Goal: Information Seeking & Learning: Stay updated

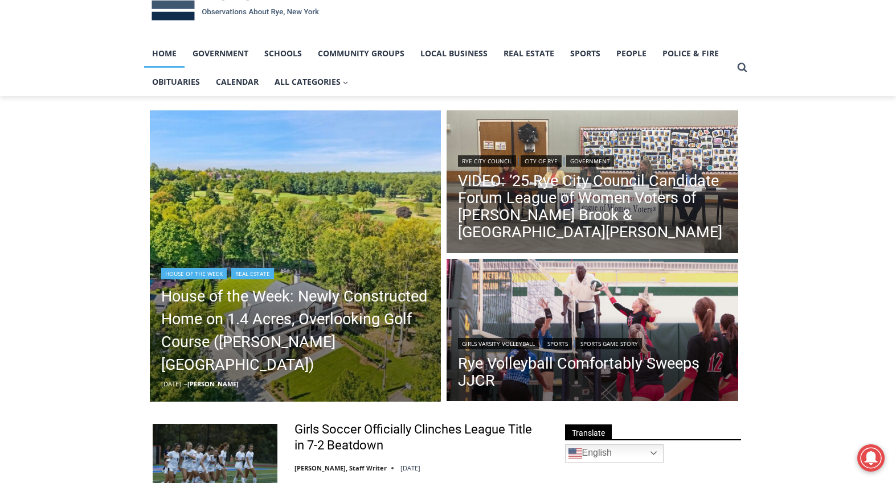
scroll to position [114, 0]
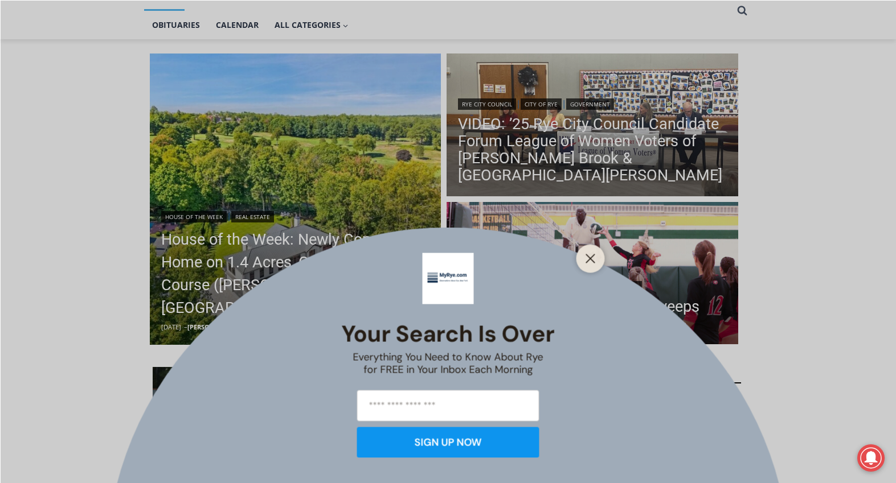
click at [354, 277] on div "Your Search is Over Everything You Need to Know About Rye for FREE in Your Inbo…" at bounding box center [448, 241] width 896 height 483
click at [590, 260] on icon "Close" at bounding box center [590, 258] width 10 height 10
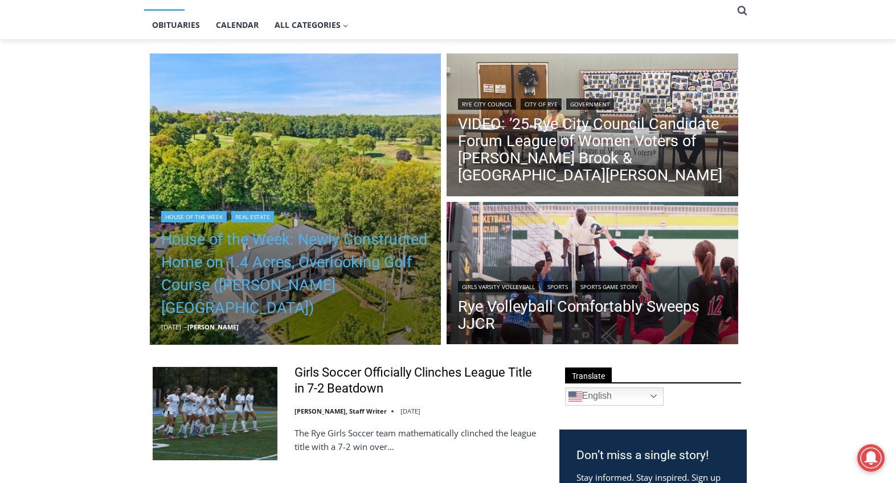
click at [309, 268] on link "House of the Week: Newly Constructed Home on 1.4 Acres, Overlooking Golf Course…" at bounding box center [295, 273] width 269 height 91
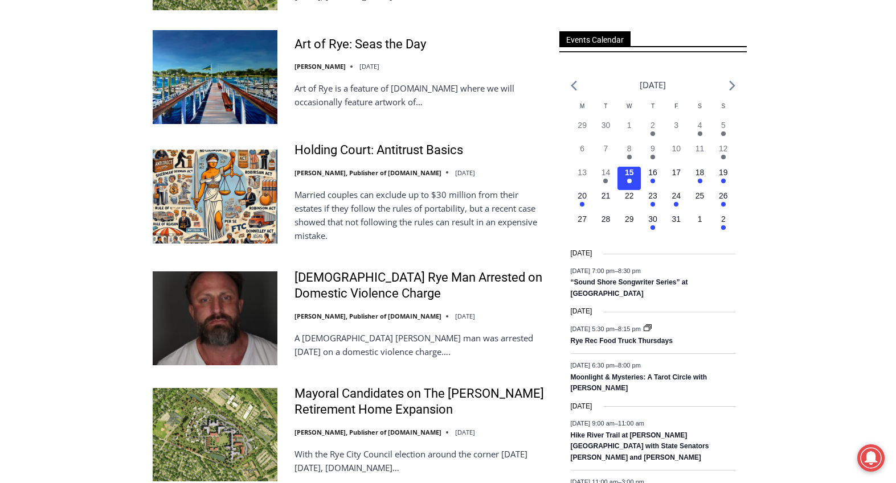
scroll to position [854, 0]
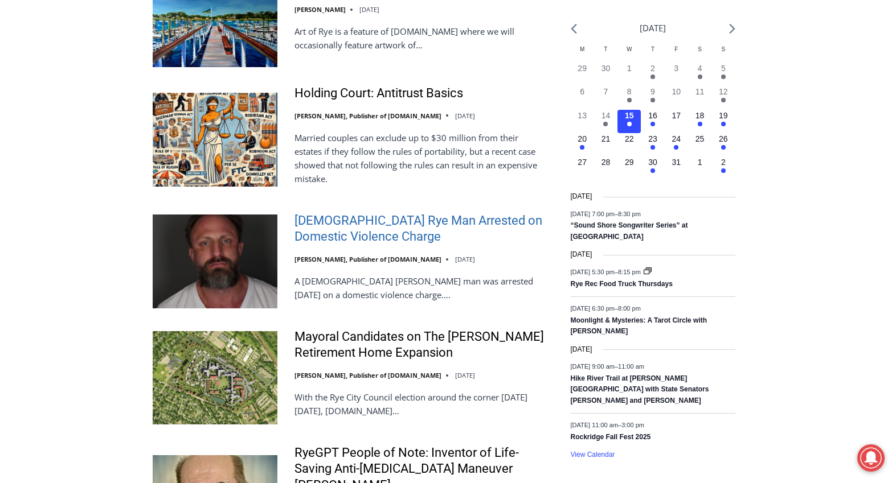
click at [354, 239] on link "[DEMOGRAPHIC_DATA] Rye Man Arrested on Domestic Violence Charge" at bounding box center [419, 229] width 250 height 32
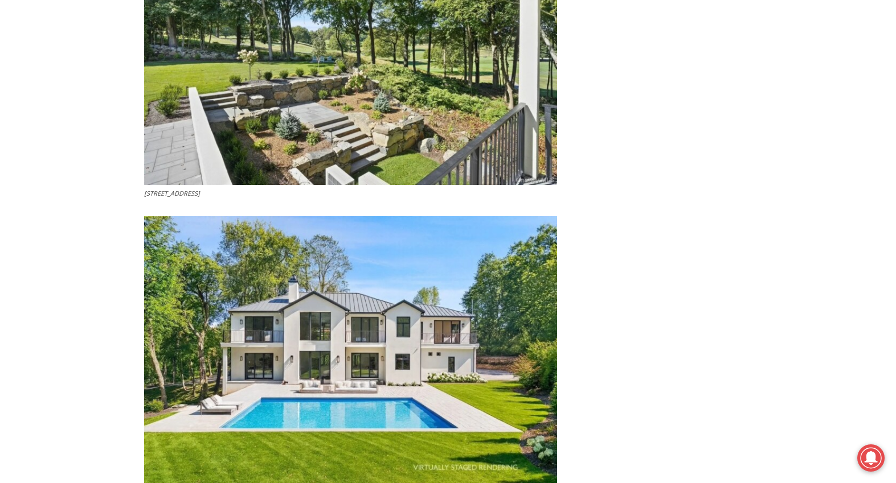
scroll to position [4669, 0]
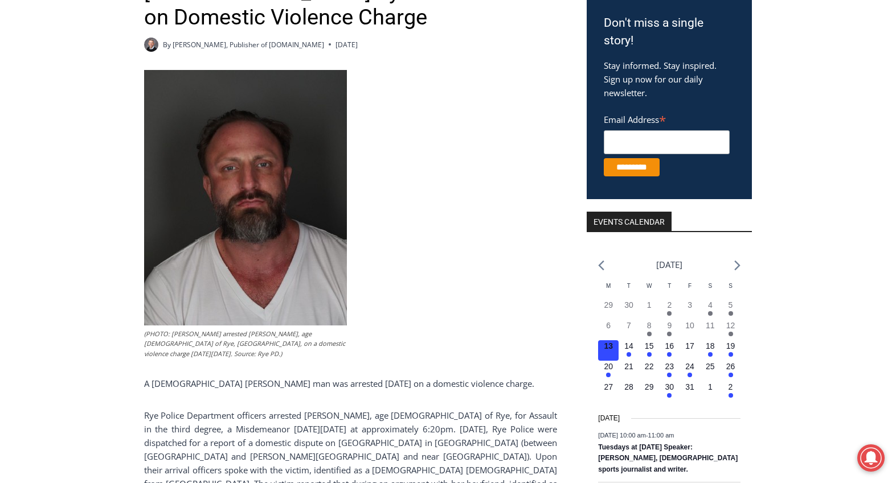
scroll to position [285, 0]
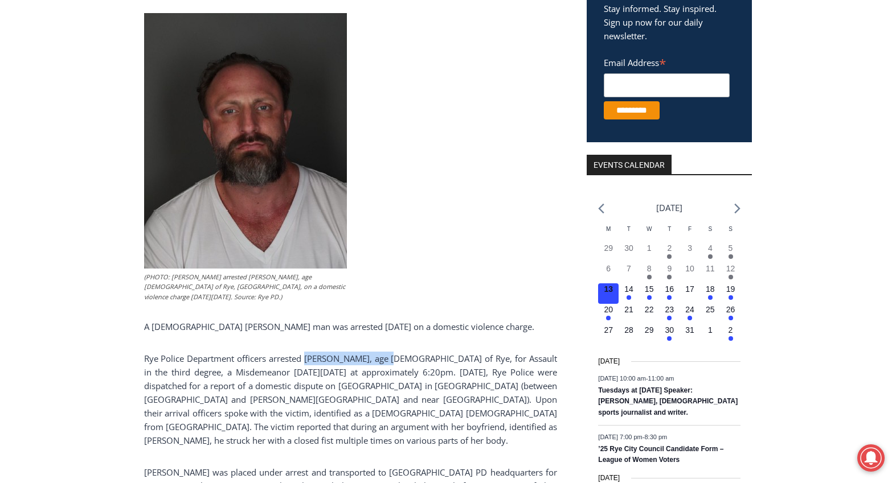
drag, startPoint x: 311, startPoint y: 362, endPoint x: 393, endPoint y: 355, distance: 82.8
click at [393, 355] on p "Rye Police Department officers arrested [PERSON_NAME], age [DEMOGRAPHIC_DATA] o…" at bounding box center [350, 400] width 413 height 96
copy p "[PERSON_NAME]"
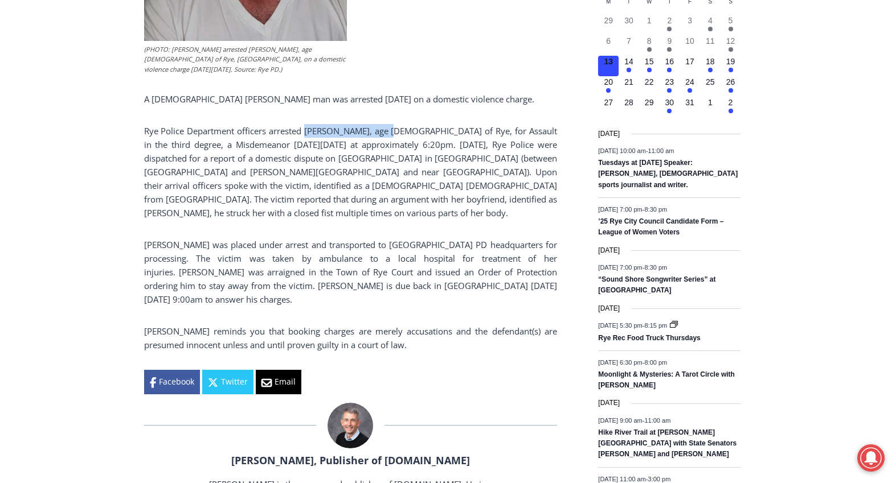
scroll to position [569, 0]
